Goal: Task Accomplishment & Management: Manage account settings

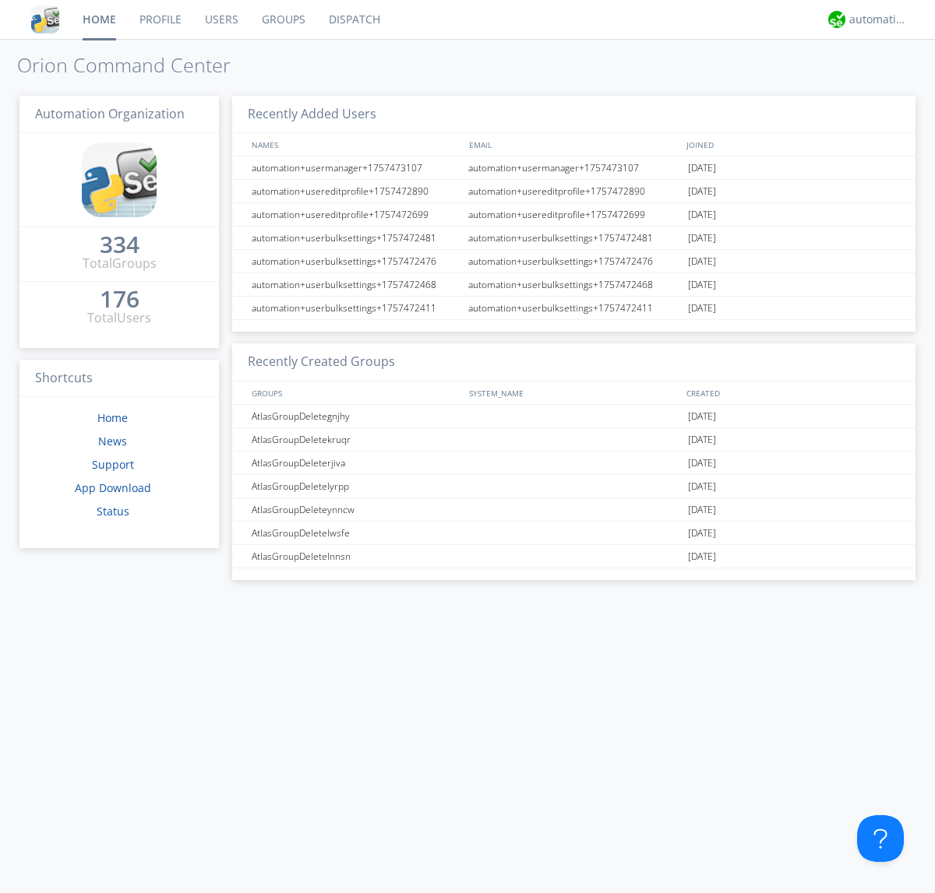
click at [220, 19] on link "Users" at bounding box center [221, 19] width 57 height 39
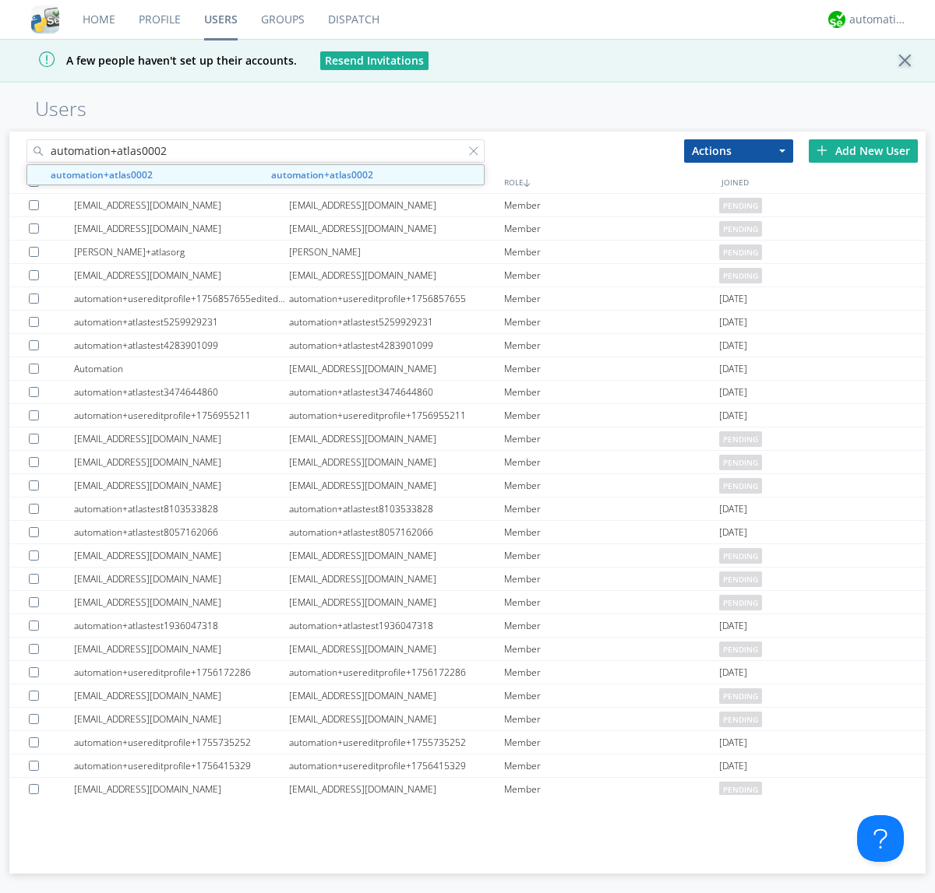
type input "automation+atlas0002"
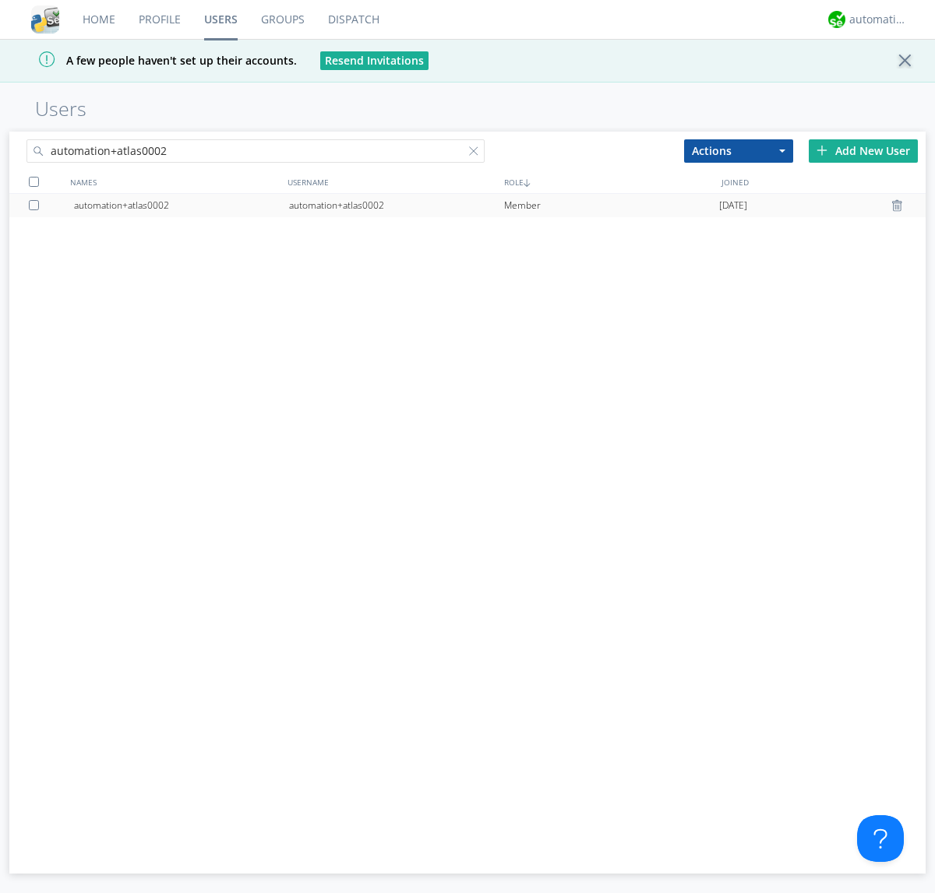
click at [396, 205] on div "automation+atlas0002" at bounding box center [396, 205] width 215 height 23
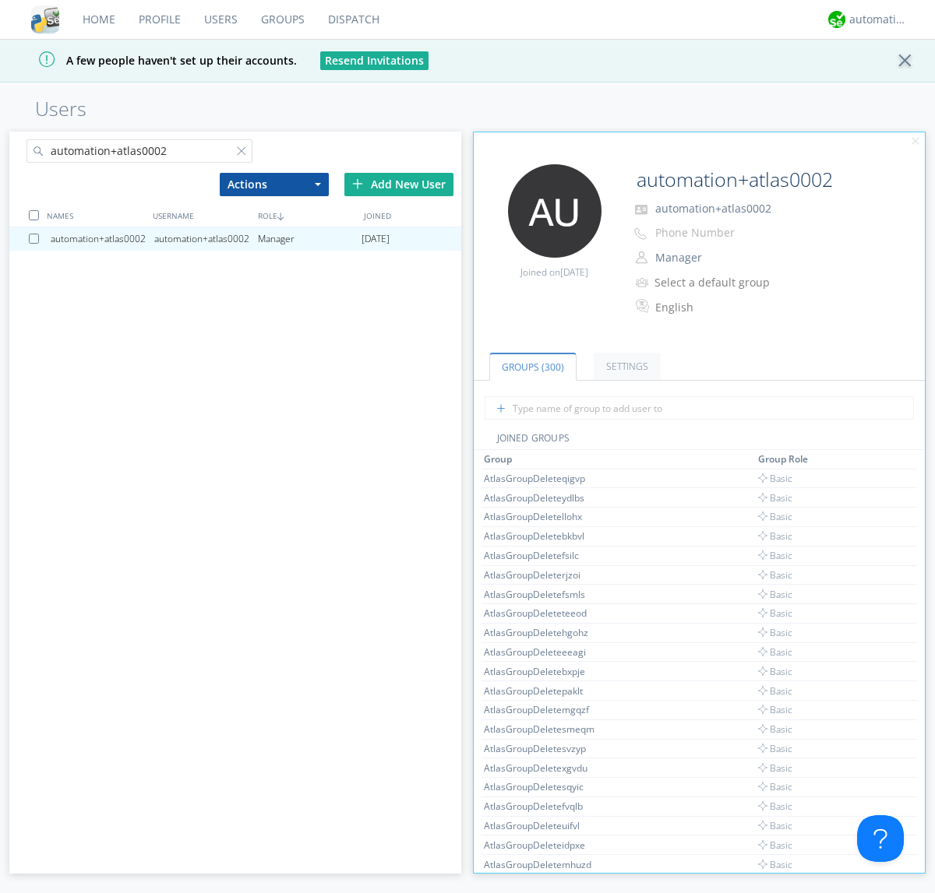
click at [727, 258] on button "Manager" at bounding box center [727, 258] width 156 height 22
click at [0, 0] on link "Basic User" at bounding box center [0, 0] width 0 height 0
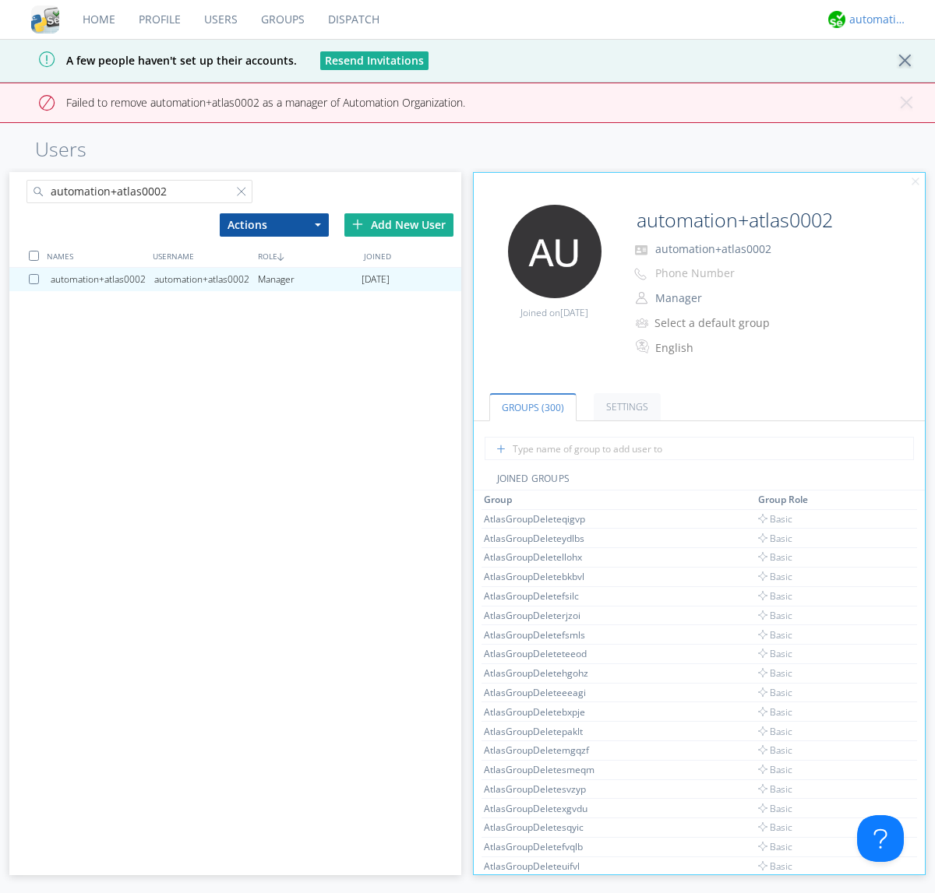
click at [874, 19] on div "automation+atlas" at bounding box center [878, 20] width 58 height 16
